Goal: Transaction & Acquisition: Purchase product/service

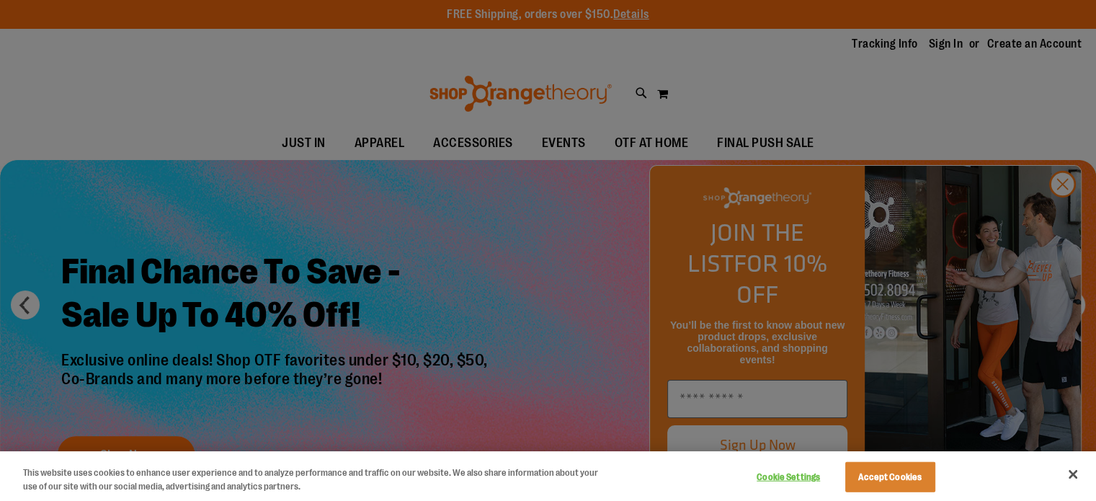
click at [744, 135] on div at bounding box center [548, 250] width 1096 height 501
click at [916, 468] on button "Accept Cookies" at bounding box center [890, 477] width 90 height 30
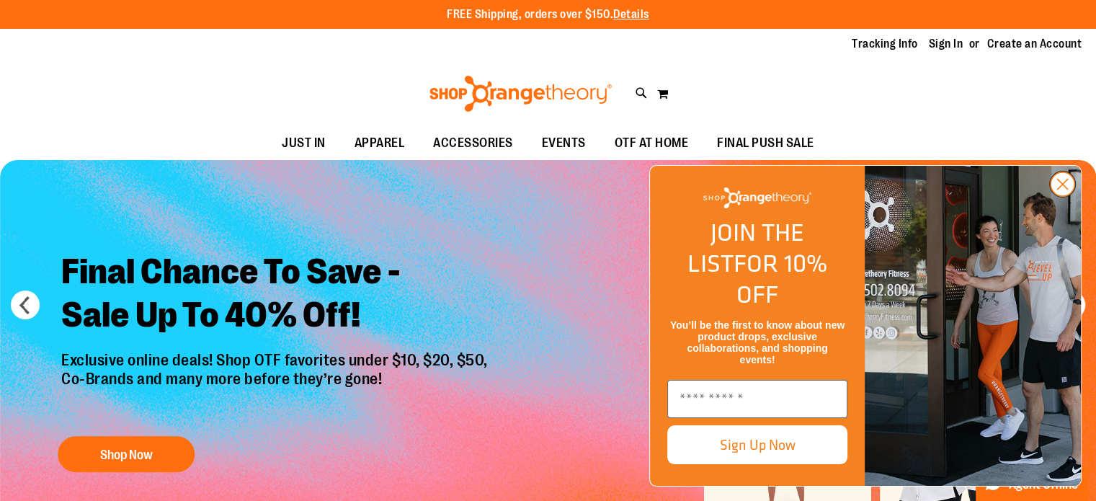
click at [1069, 196] on circle "Close dialog" at bounding box center [1063, 184] width 24 height 24
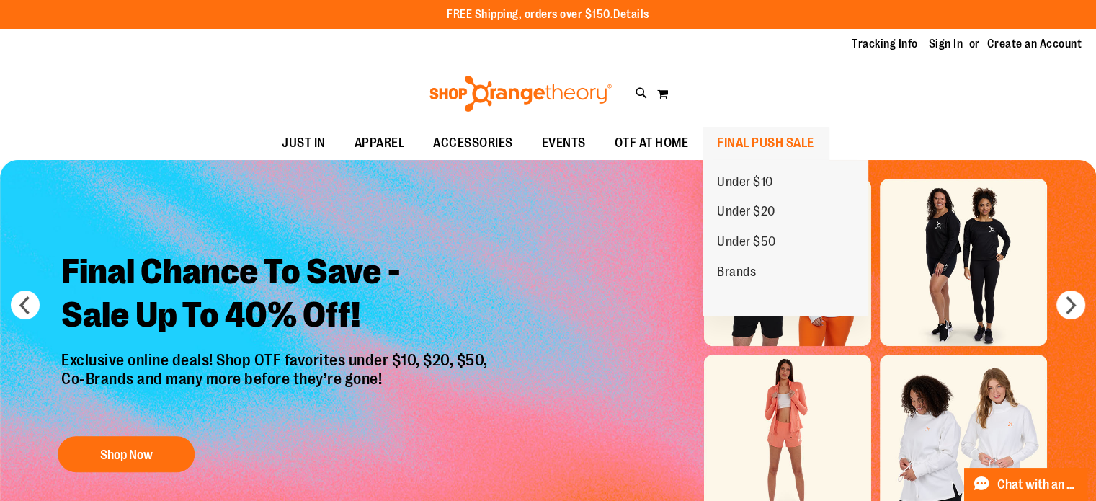
click at [800, 146] on span "FINAL PUSH SALE" at bounding box center [765, 143] width 97 height 32
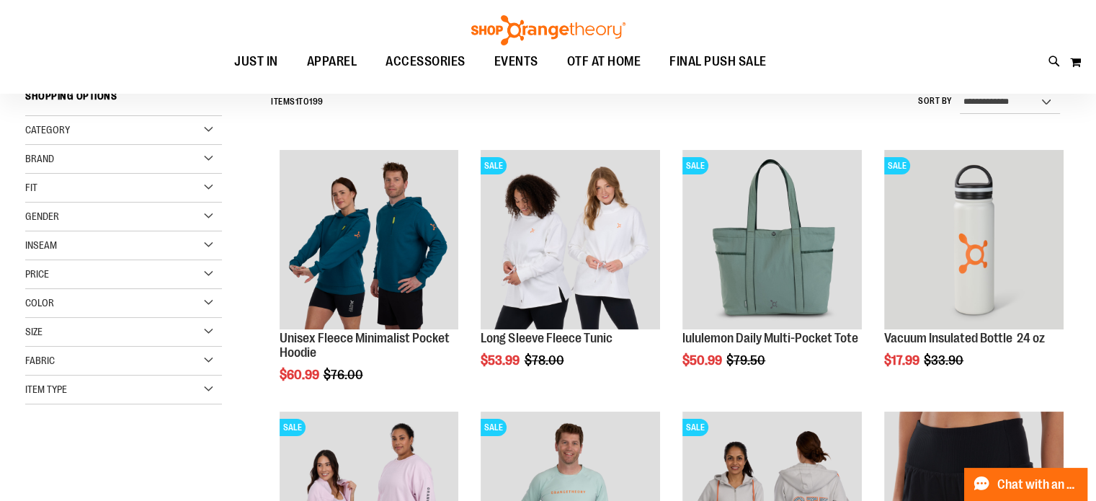
scroll to position [215, 0]
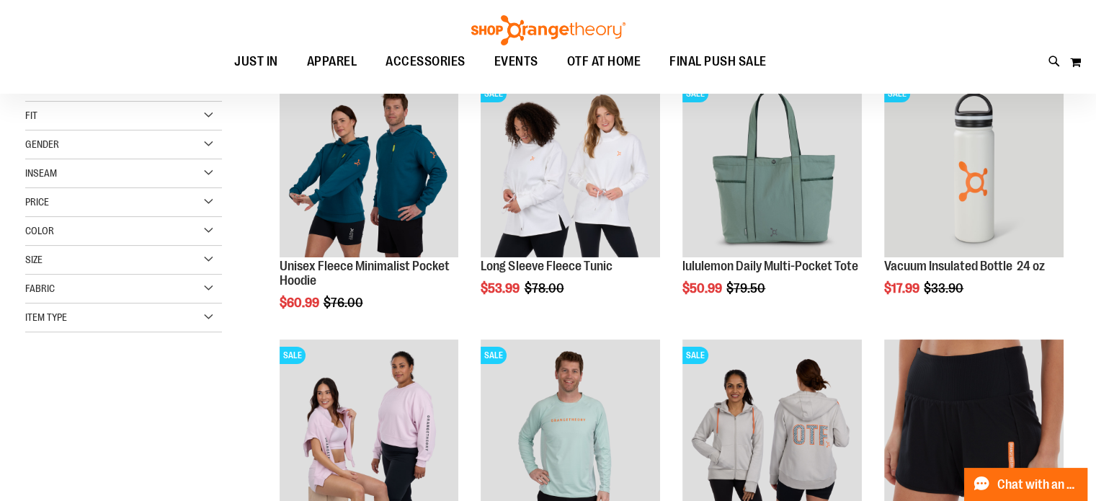
click at [210, 141] on div "Gender" at bounding box center [123, 144] width 197 height 29
click at [84, 191] on span "111 items" at bounding box center [87, 189] width 26 height 15
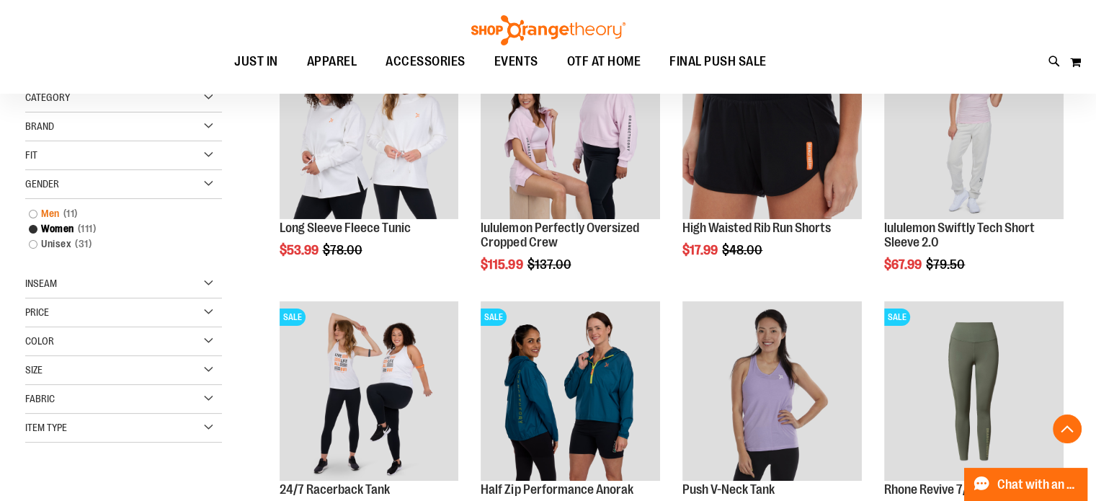
scroll to position [278, 0]
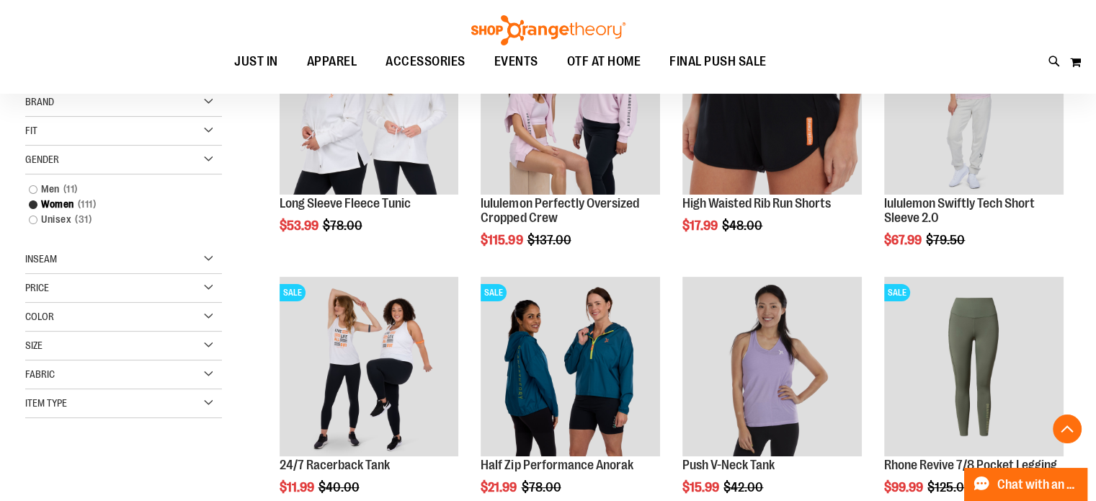
click at [217, 348] on div "Size" at bounding box center [123, 346] width 197 height 29
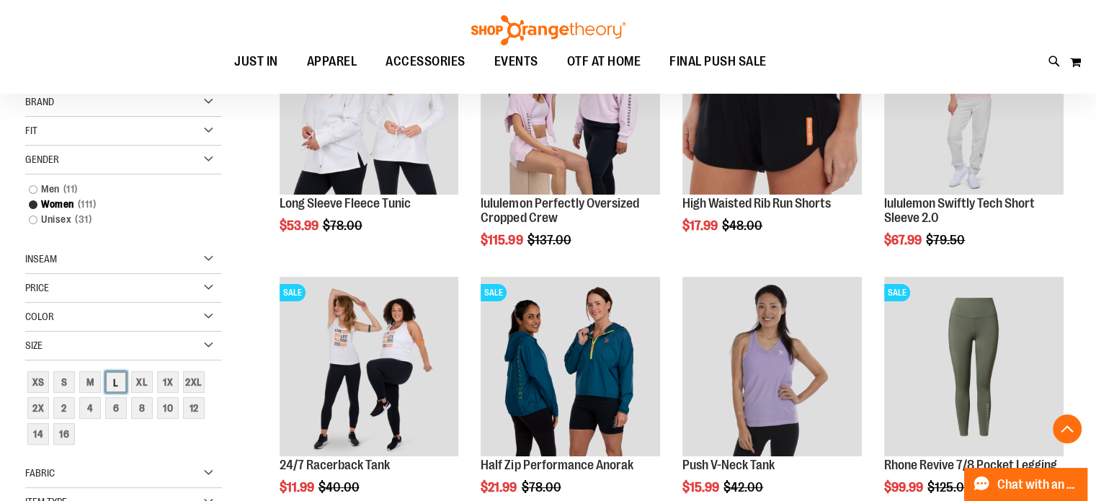
click at [115, 386] on div "L" at bounding box center [116, 382] width 22 height 22
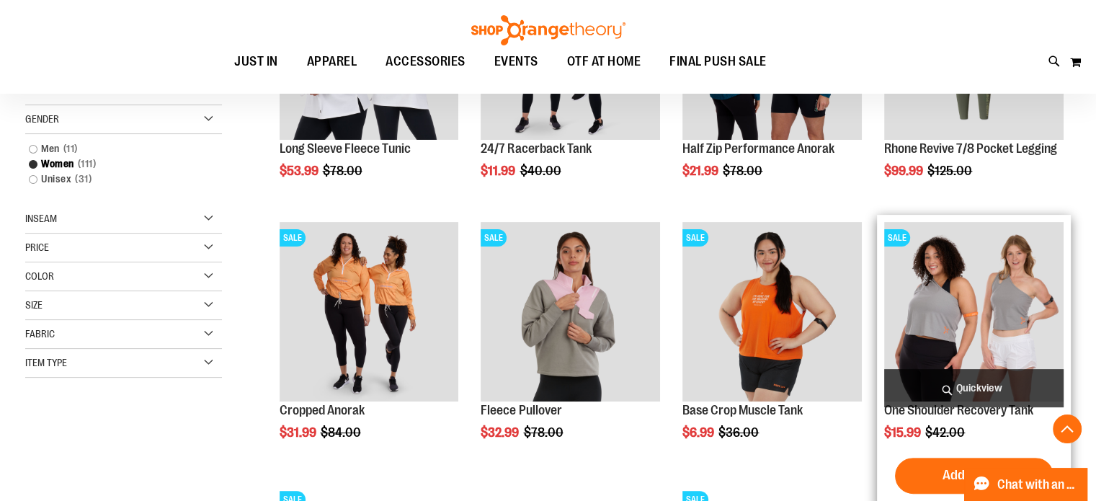
scroll to position [405, 0]
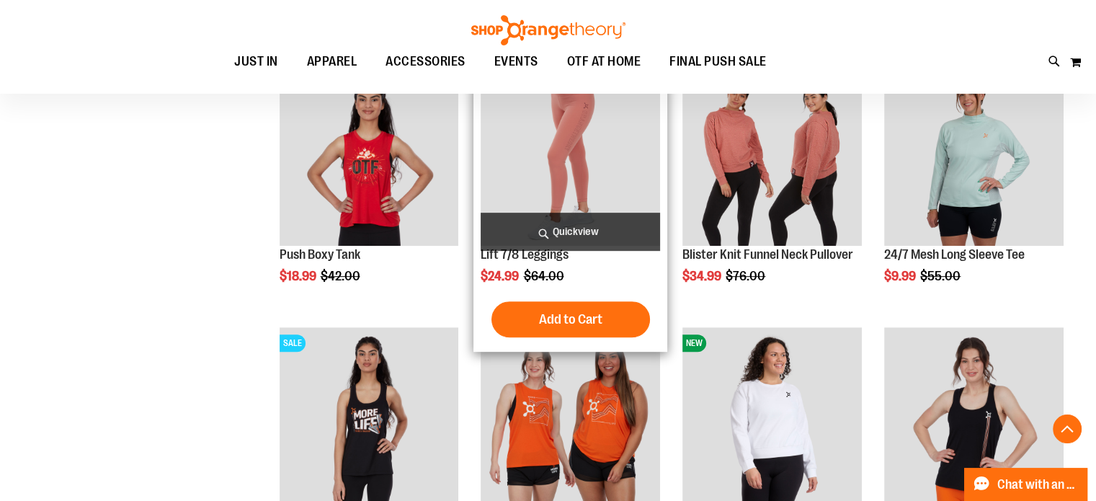
scroll to position [765, 0]
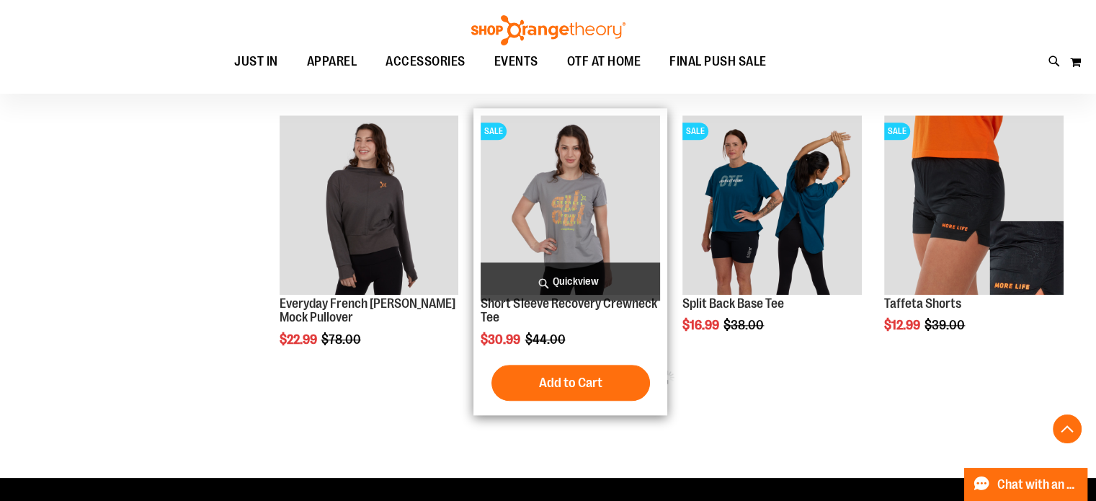
scroll to position [1486, 0]
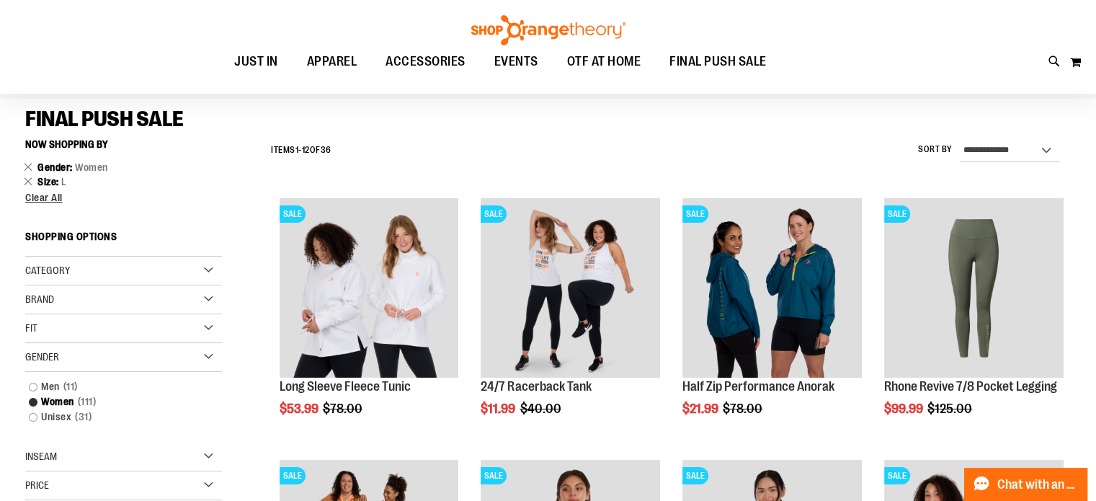
scroll to position [71, 0]
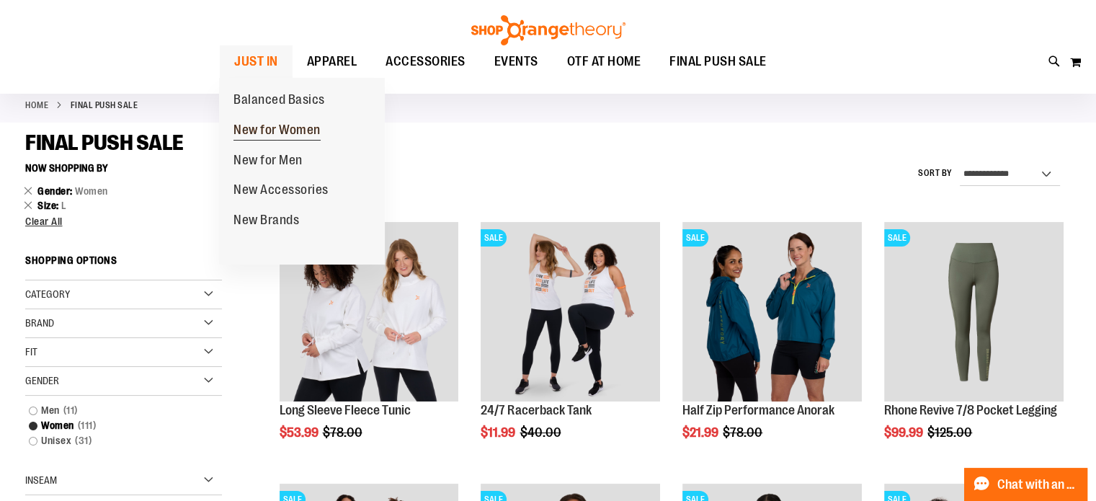
click at [268, 136] on span "New for Women" at bounding box center [276, 132] width 87 height 18
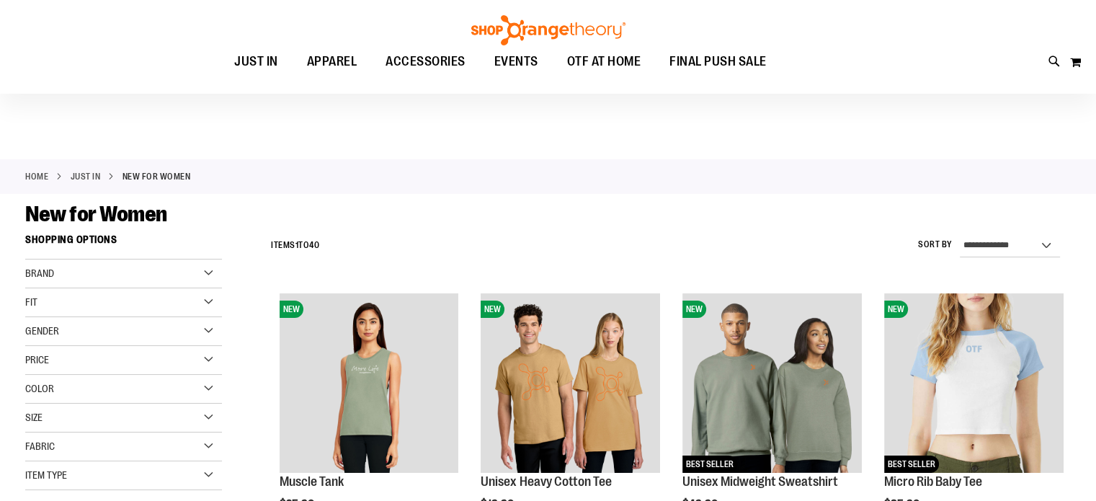
scroll to position [71, 0]
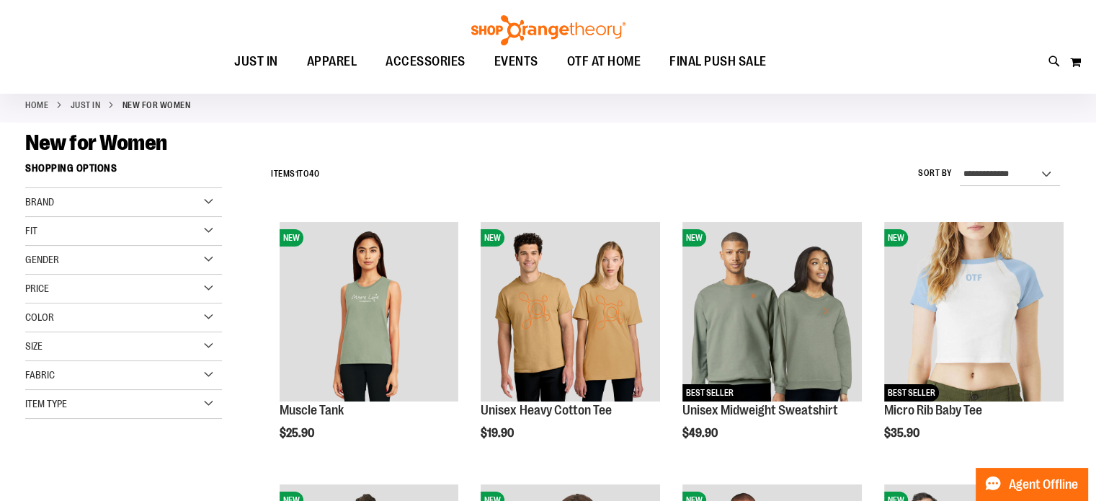
click at [172, 262] on div "Gender" at bounding box center [123, 260] width 197 height 29
click at [76, 288] on span "21 items" at bounding box center [85, 289] width 23 height 15
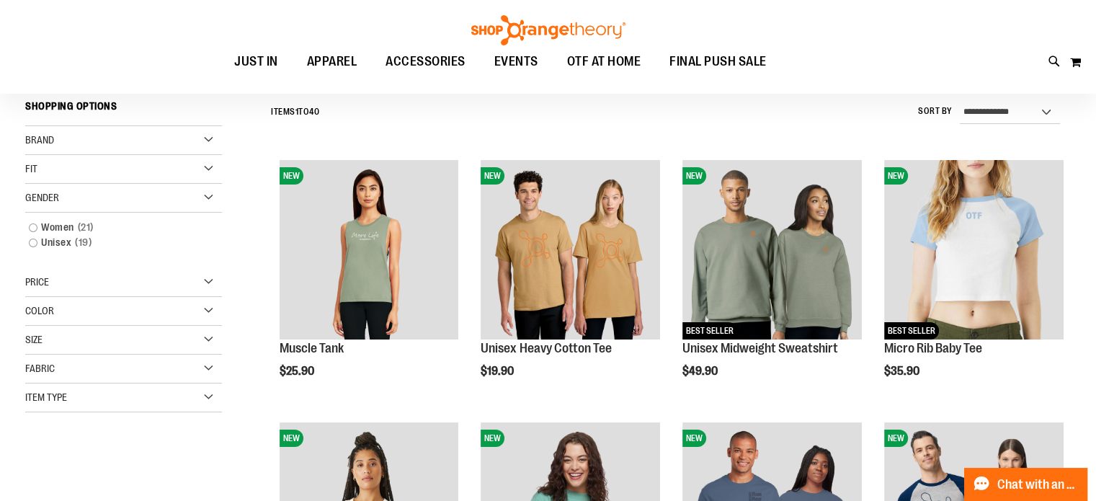
scroll to position [134, 0]
click at [144, 342] on div "Size" at bounding box center [123, 339] width 197 height 29
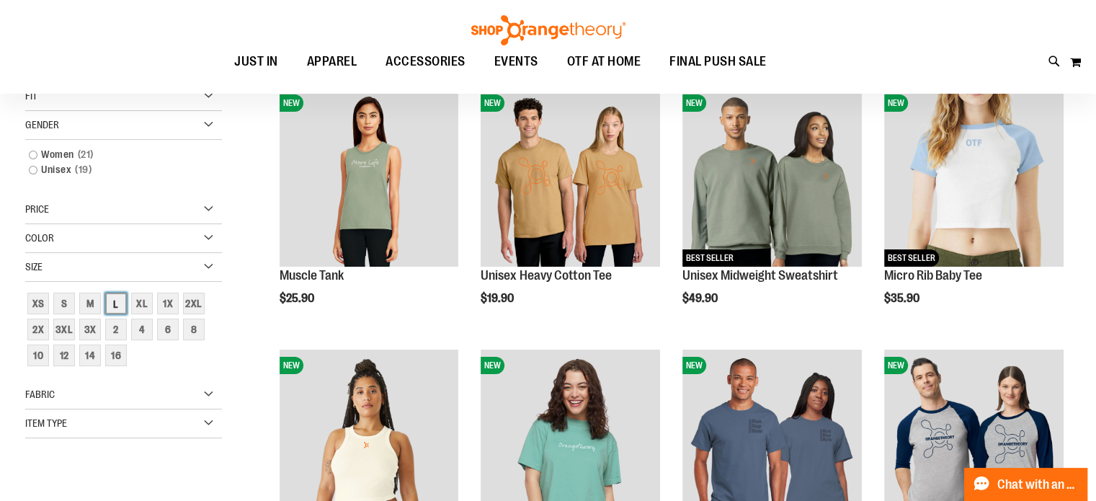
click at [116, 299] on div "L" at bounding box center [116, 304] width 22 height 22
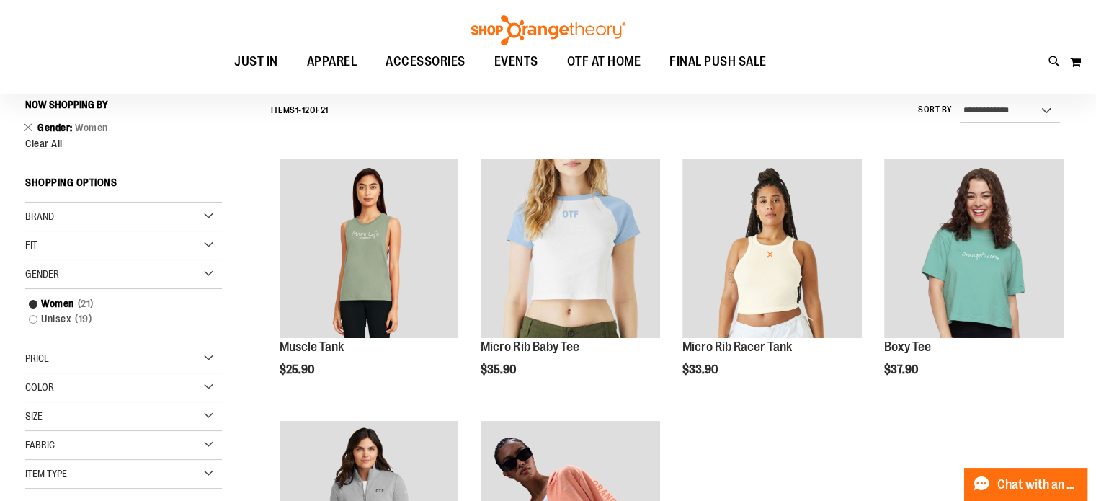
scroll to position [134, 0]
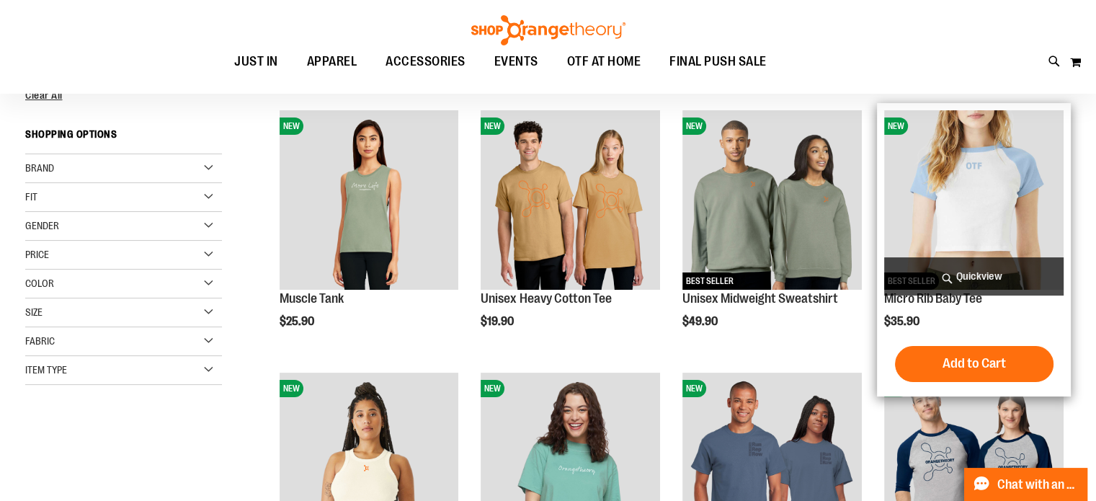
scroll to position [206, 0]
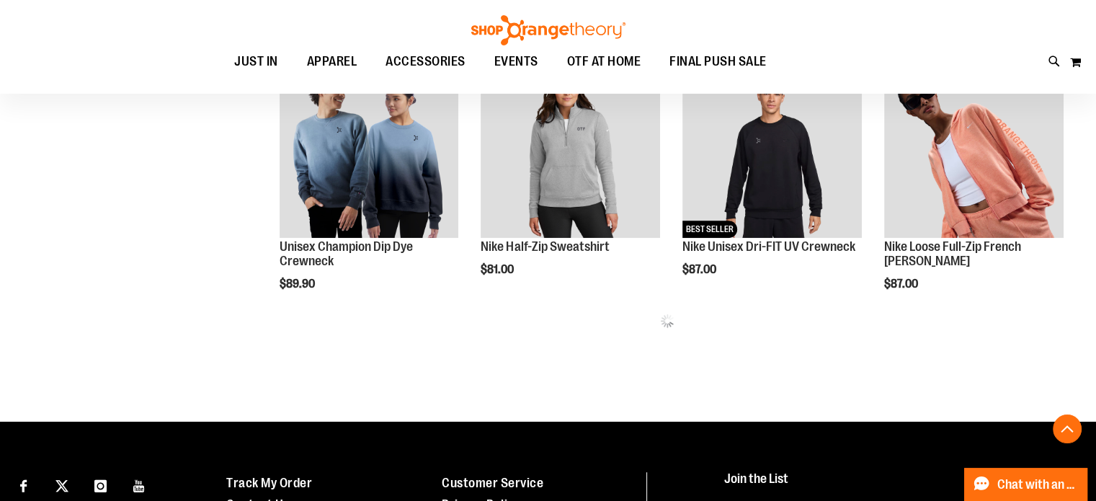
scroll to position [783, 0]
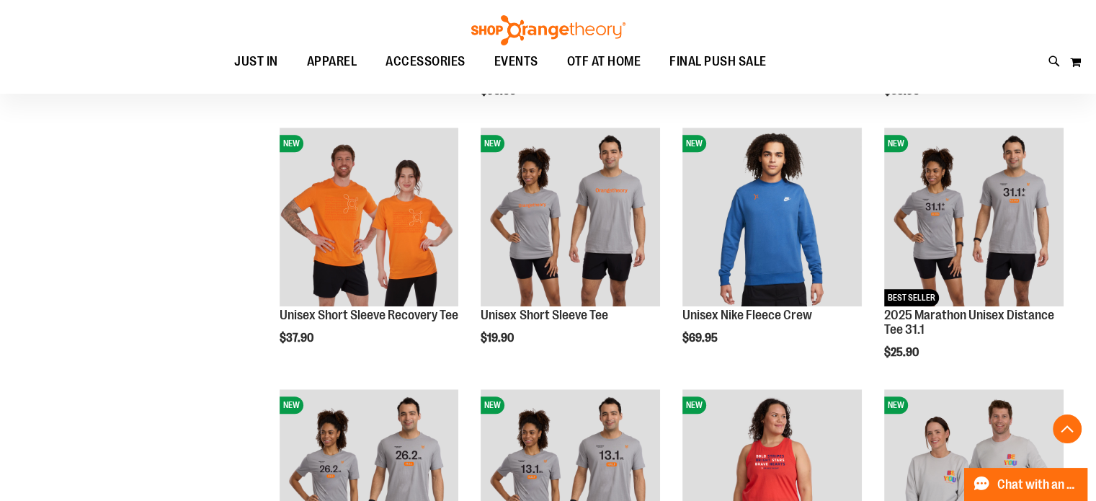
scroll to position [1071, 0]
